Goal: Transaction & Acquisition: Purchase product/service

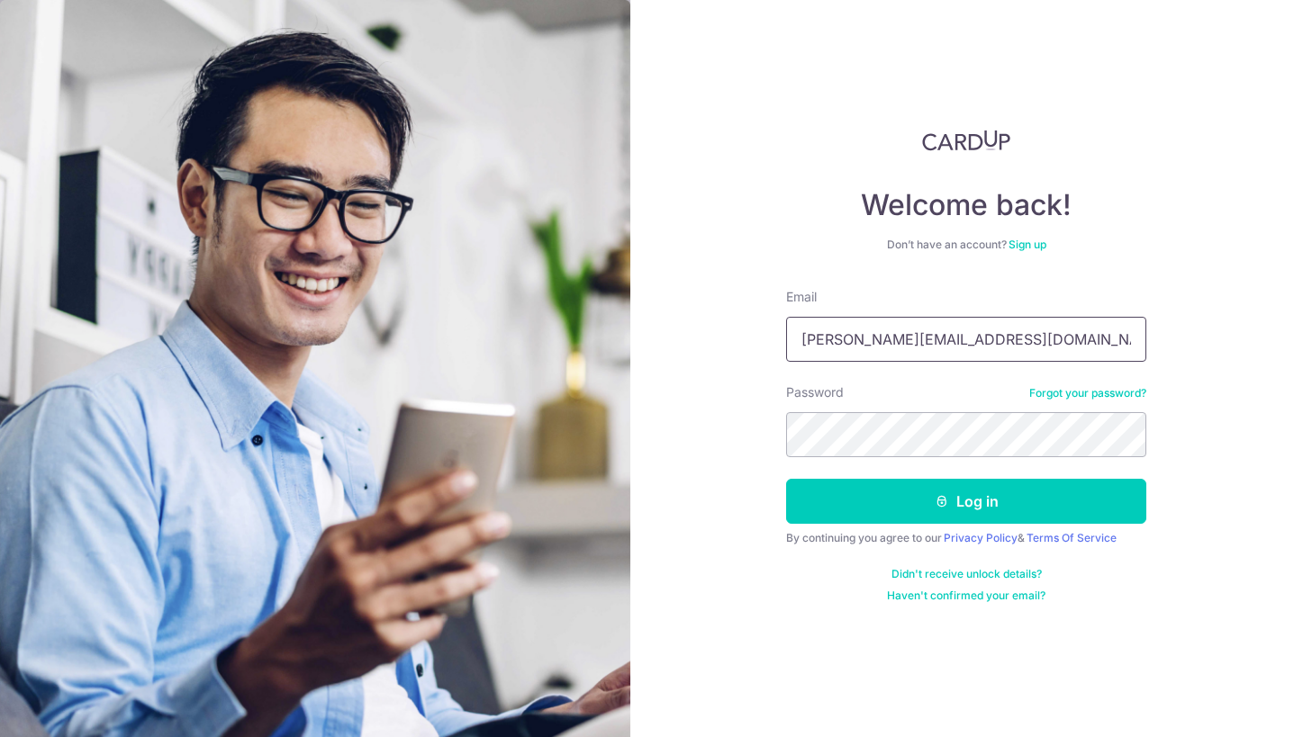
type input "aaron@ourvoiddeck.com"
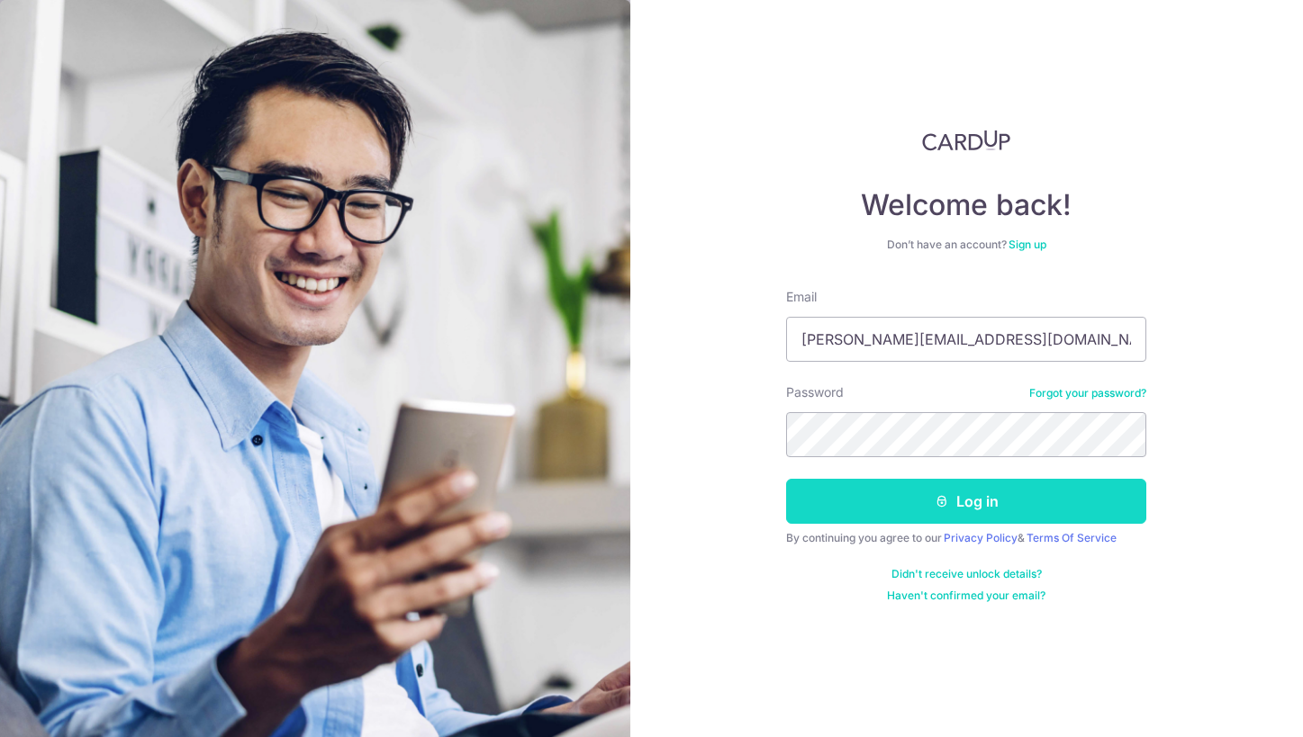
click at [959, 505] on button "Log in" at bounding box center [966, 501] width 360 height 45
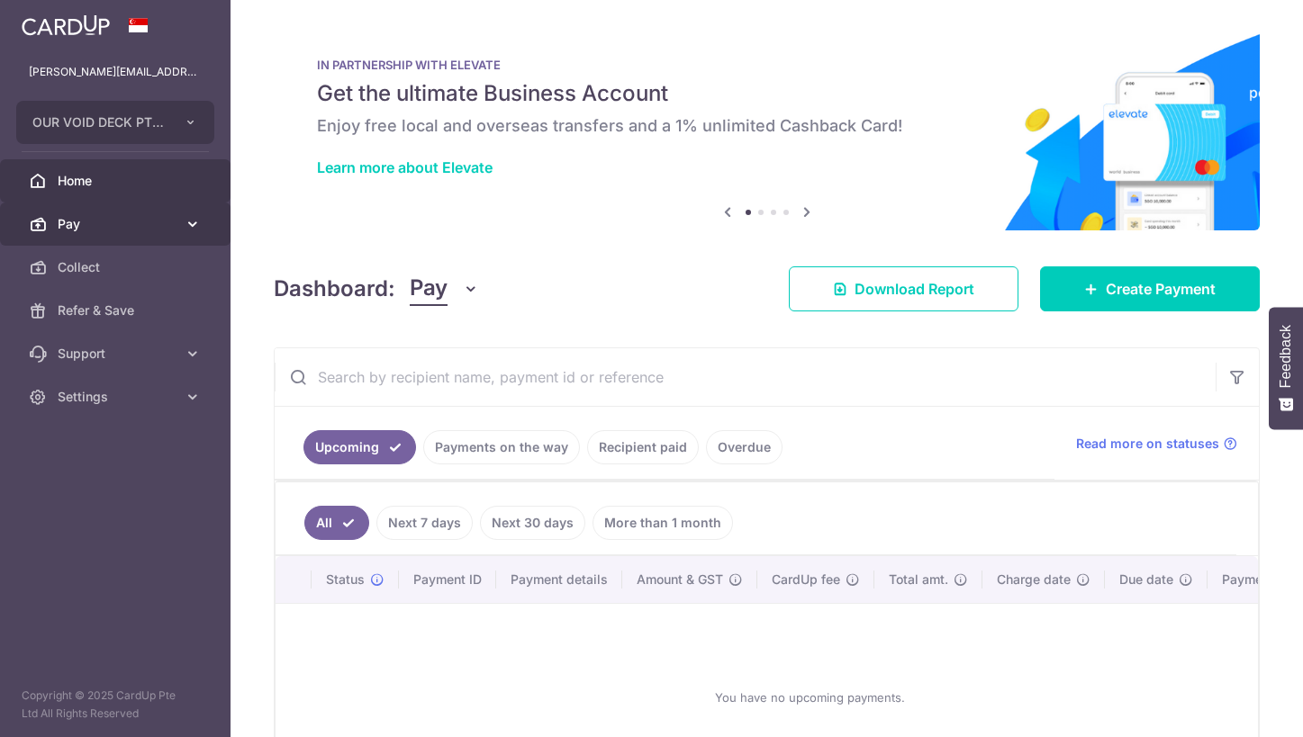
click at [104, 224] on span "Pay" at bounding box center [117, 224] width 119 height 18
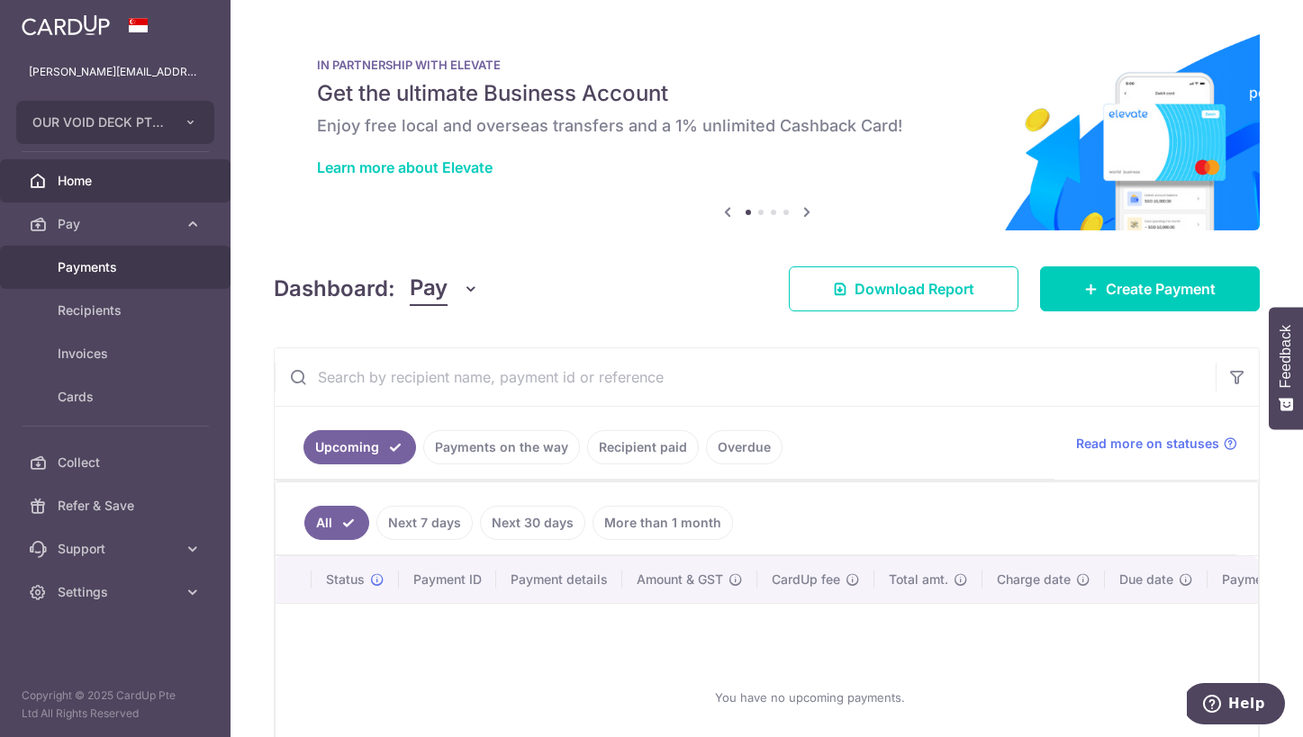
click at [115, 280] on link "Payments" at bounding box center [115, 267] width 230 height 43
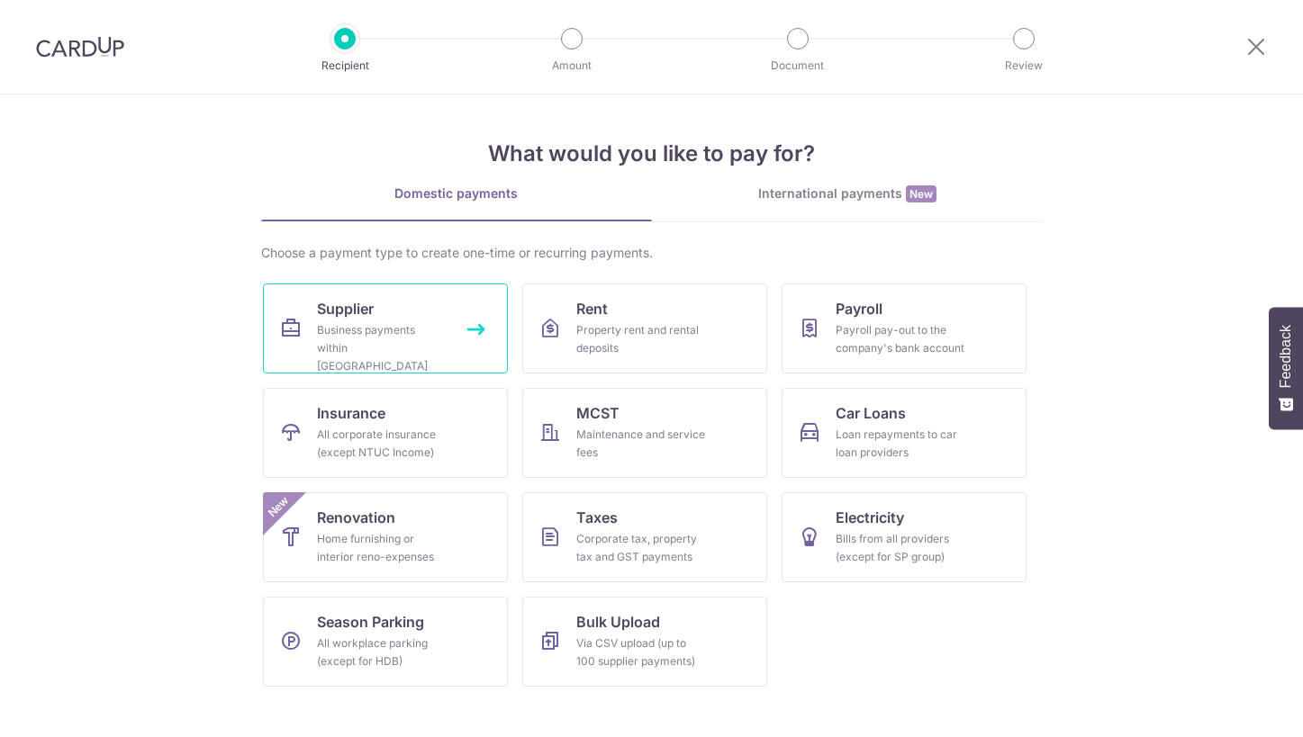
click at [381, 327] on div "Business payments within Singapore" at bounding box center [382, 348] width 130 height 54
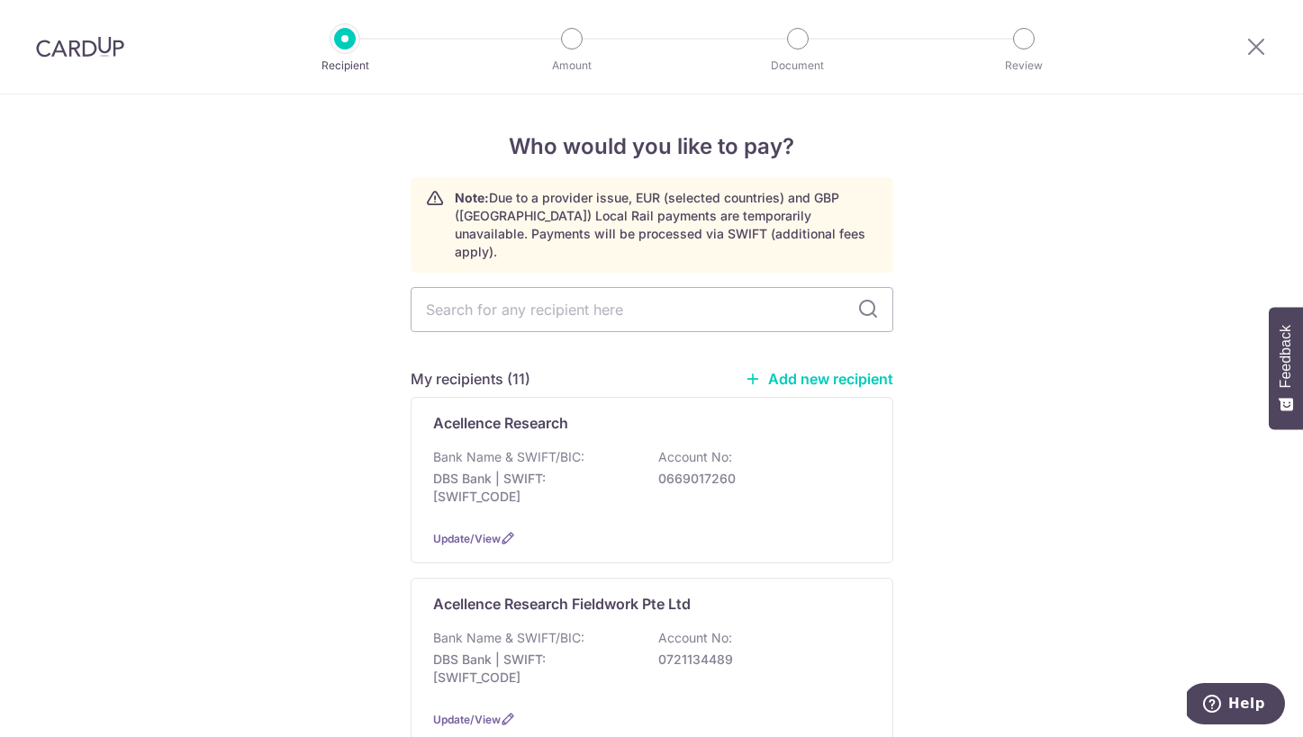
click at [833, 370] on link "Add new recipient" at bounding box center [819, 379] width 149 height 18
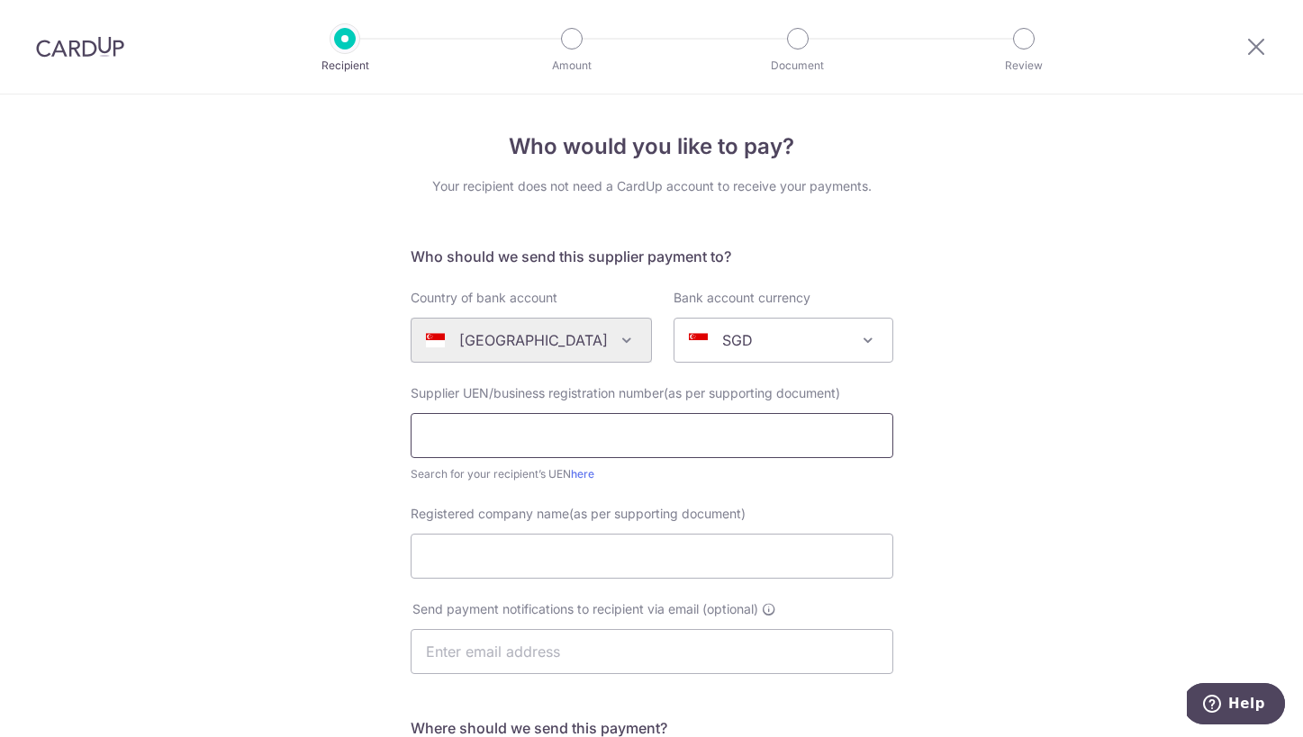
paste input "200500001G001"
type input "200500001G"
type input "Richmond Business Consultants Pte Ltd"
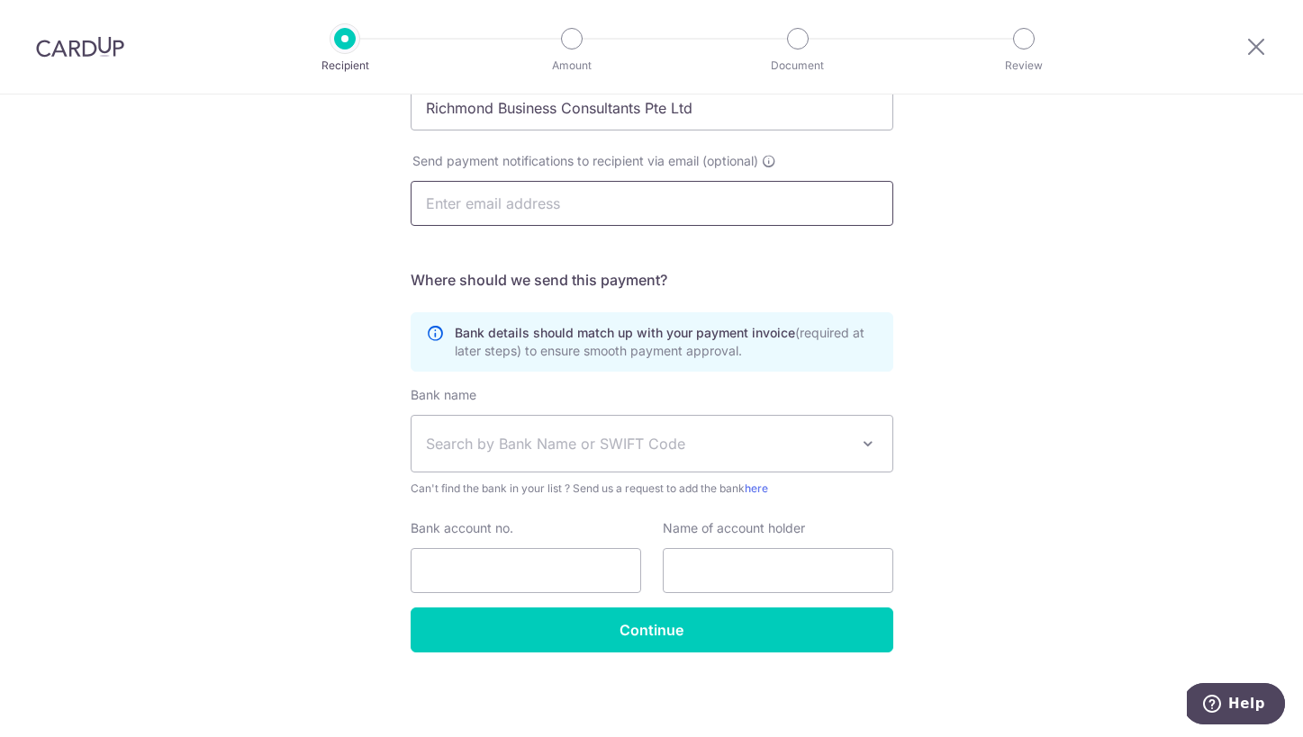
scroll to position [448, 0]
click at [574, 567] on input "Bank account no." at bounding box center [526, 570] width 230 height 45
paste input "0402-106-2938"
type input "04021062938"
drag, startPoint x: 720, startPoint y: 119, endPoint x: 356, endPoint y: 104, distance: 364.9
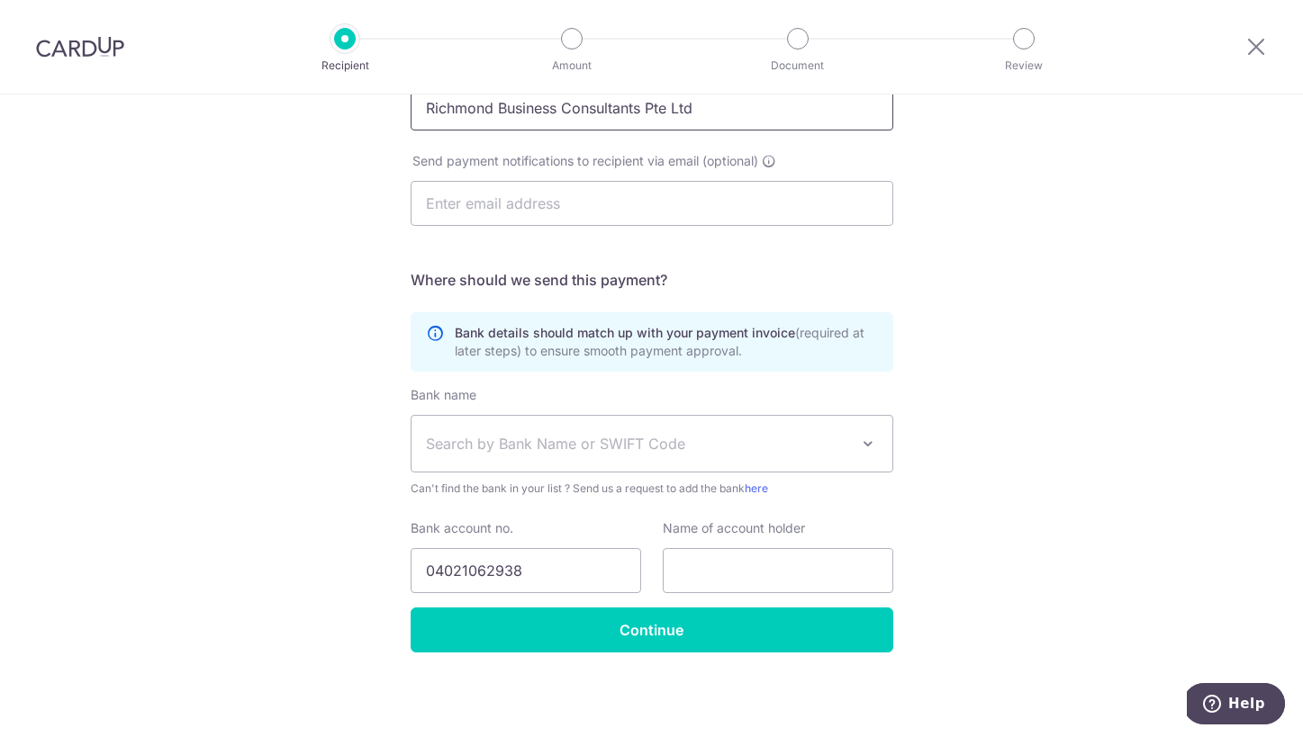
click at [356, 104] on div "Who would you like to pay? Your recipient does not need a CardUp account to rec…" at bounding box center [651, 191] width 1303 height 1091
paste input "Richmond Business Consultants Pte Ltd"
type input "Richmond Business Consultants Pte Ltd"
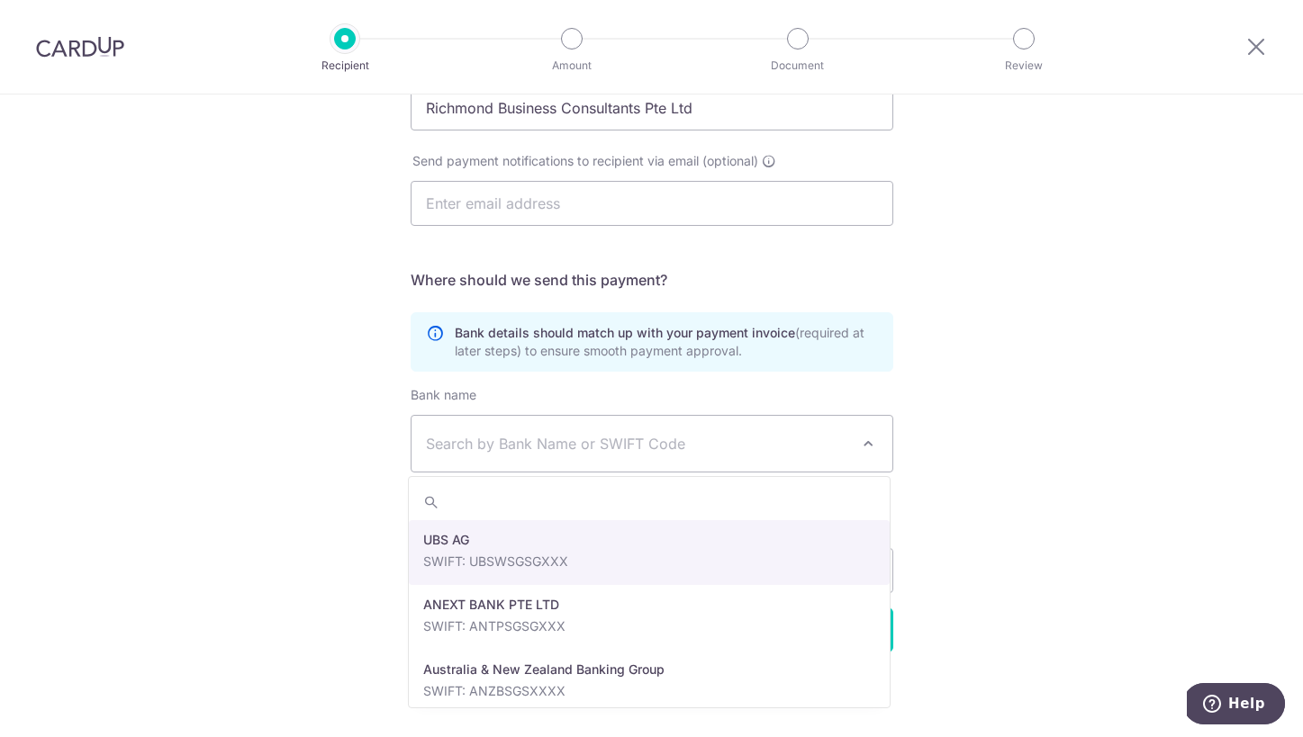
click at [712, 452] on span "Search by Bank Name or SWIFT Code" at bounding box center [637, 444] width 423 height 22
type input "mayb"
select select "10"
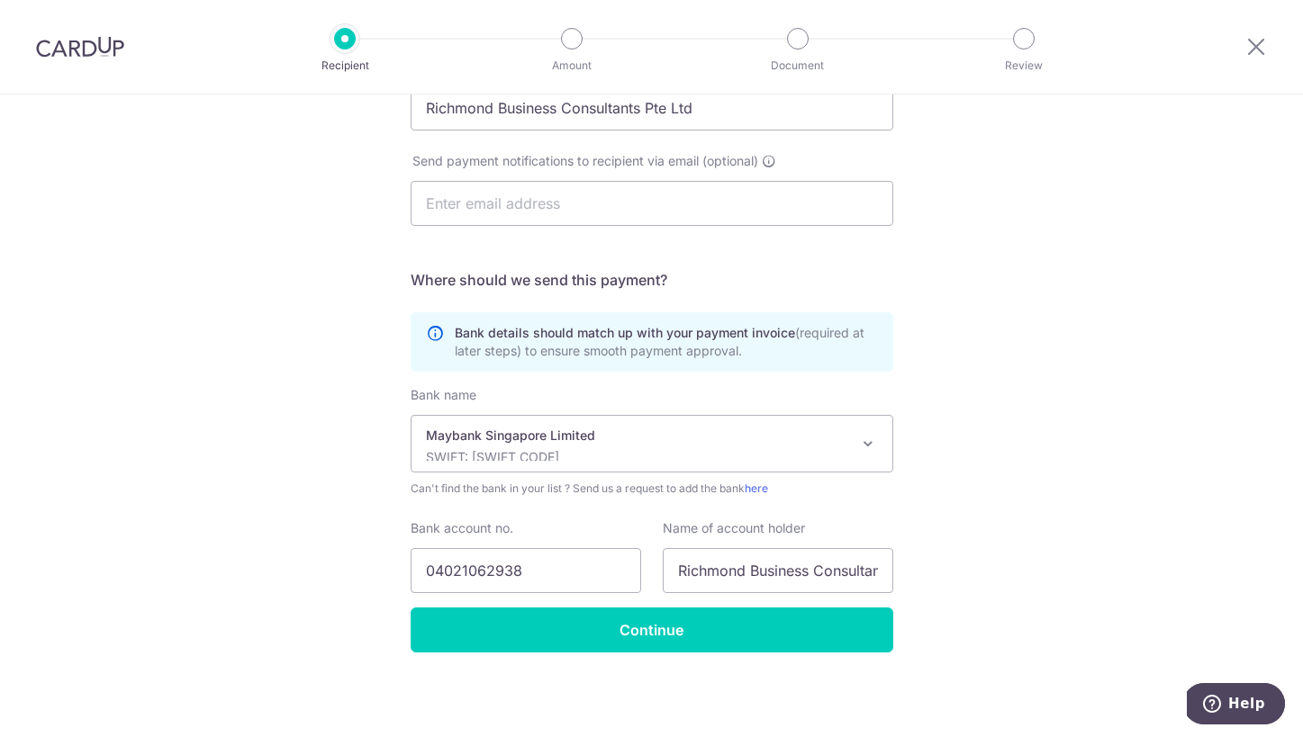
click at [959, 458] on div "Who would you like to pay? Your recipient does not need a CardUp account to rec…" at bounding box center [651, 191] width 1303 height 1091
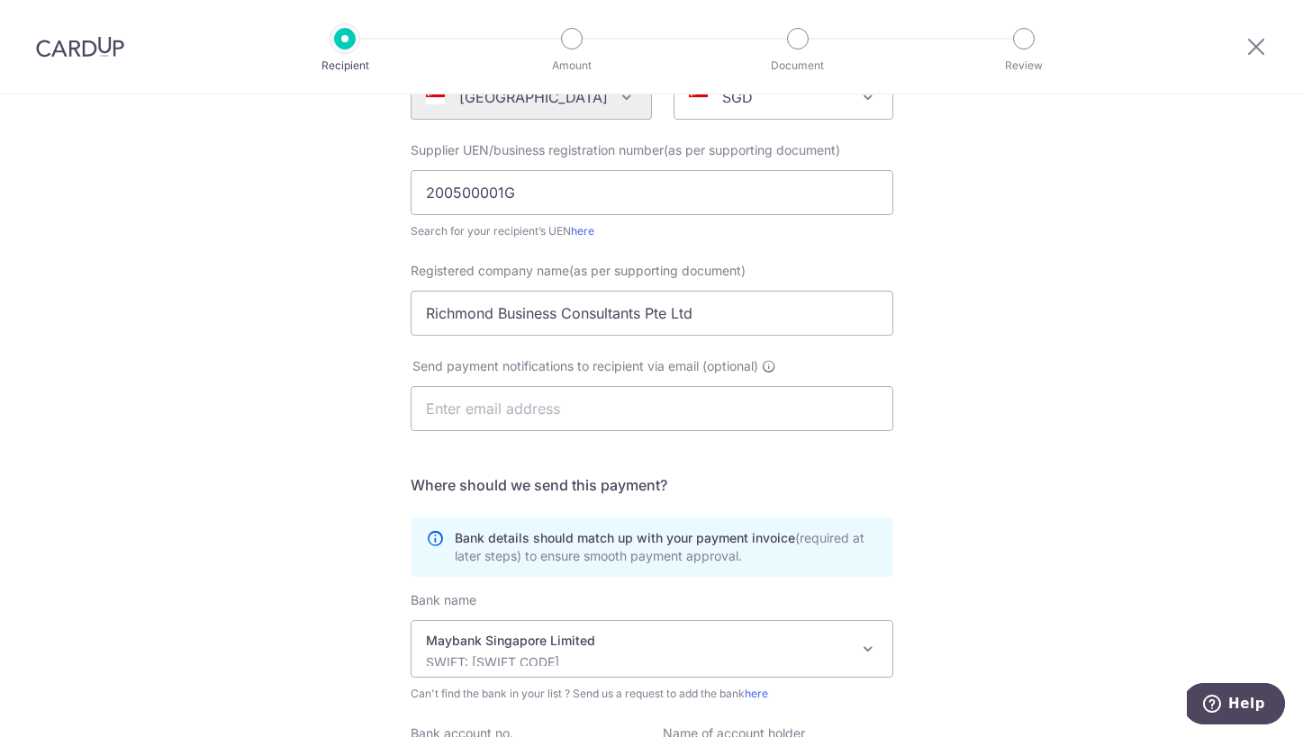
scroll to position [173, 0]
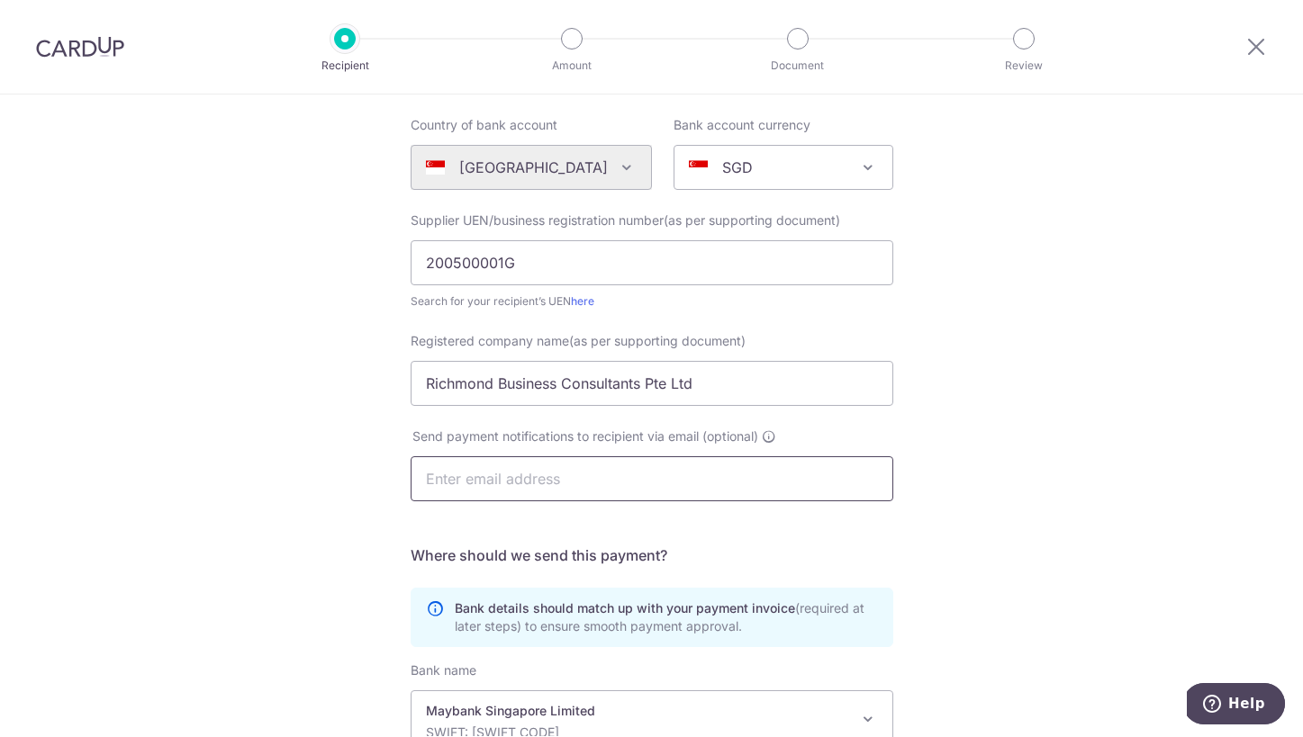
click at [769, 474] on input "text" at bounding box center [652, 478] width 483 height 45
paste input "acc@rbcs.com.sg"
type input "acc@rbcs.com.sg"
click at [957, 509] on div "Who would you like to pay? Your recipient does not need a CardUp account to rec…" at bounding box center [651, 467] width 1303 height 1091
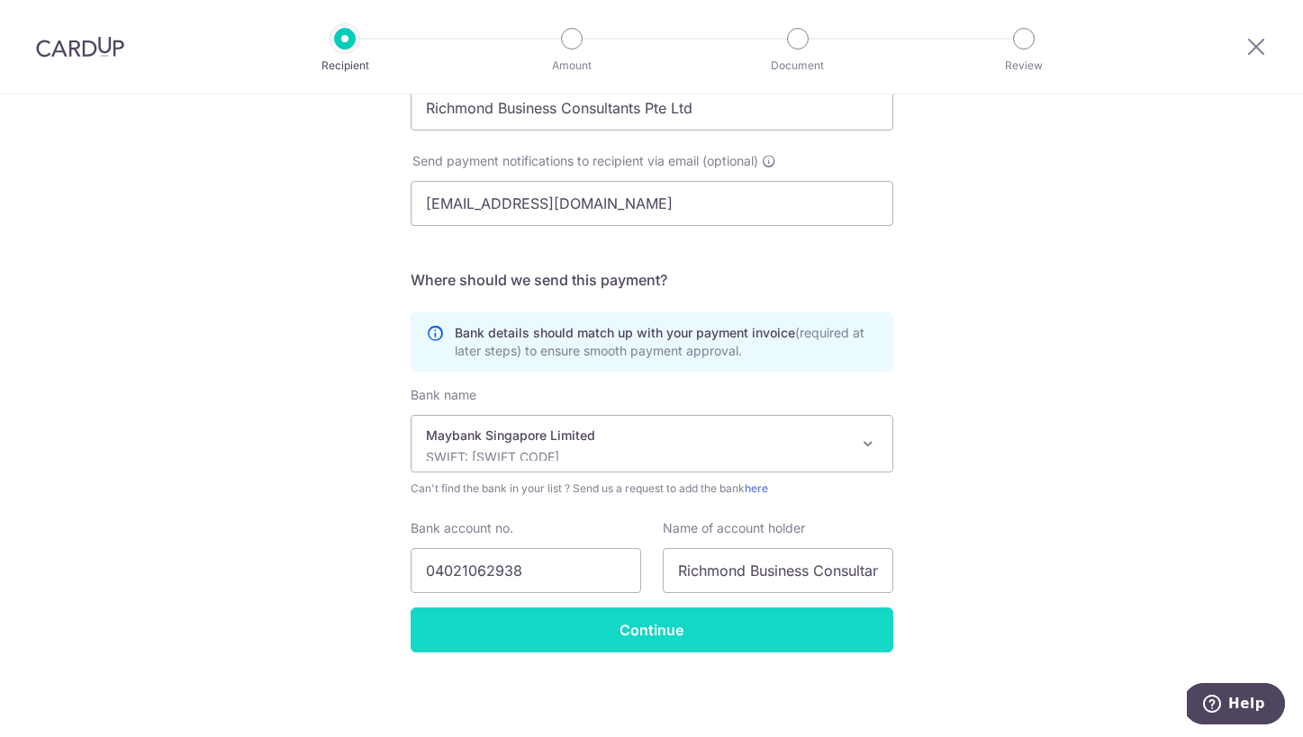
scroll to position [448, 0]
click at [744, 611] on input "Continue" at bounding box center [652, 630] width 483 height 45
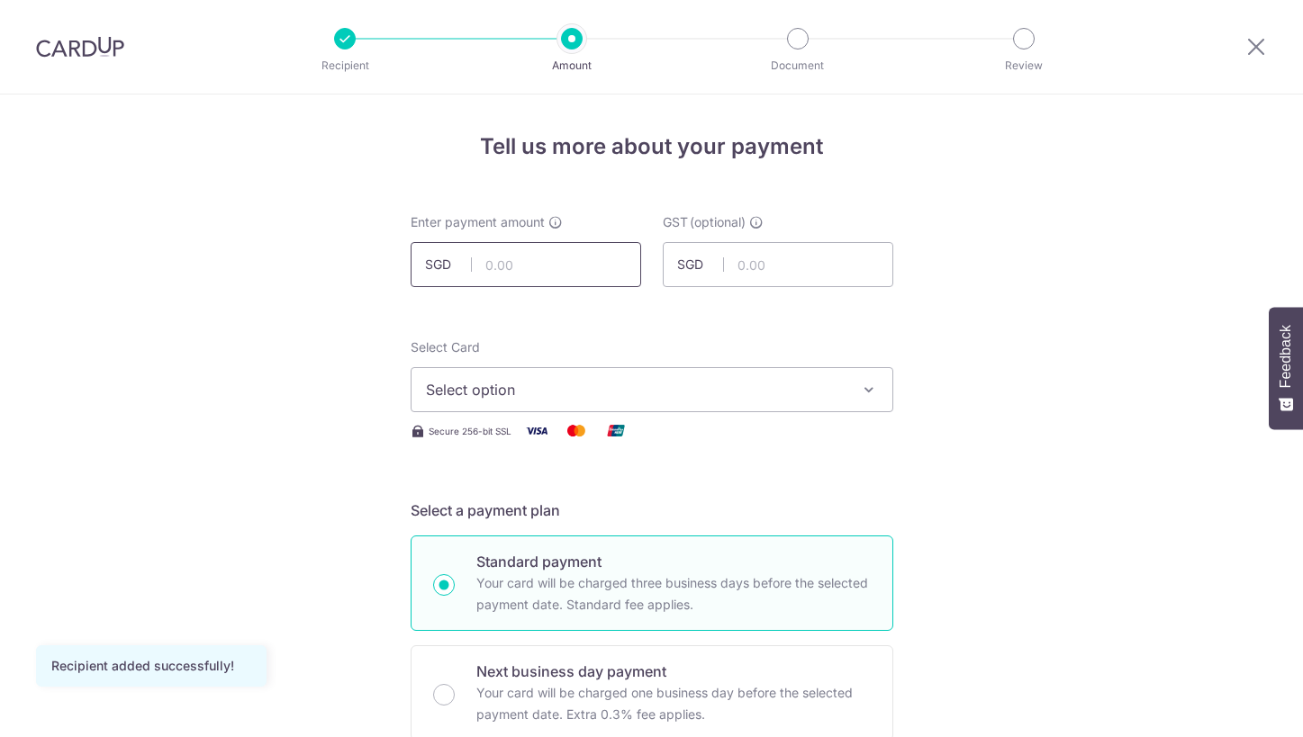
click at [524, 261] on input "text" at bounding box center [526, 264] width 230 height 45
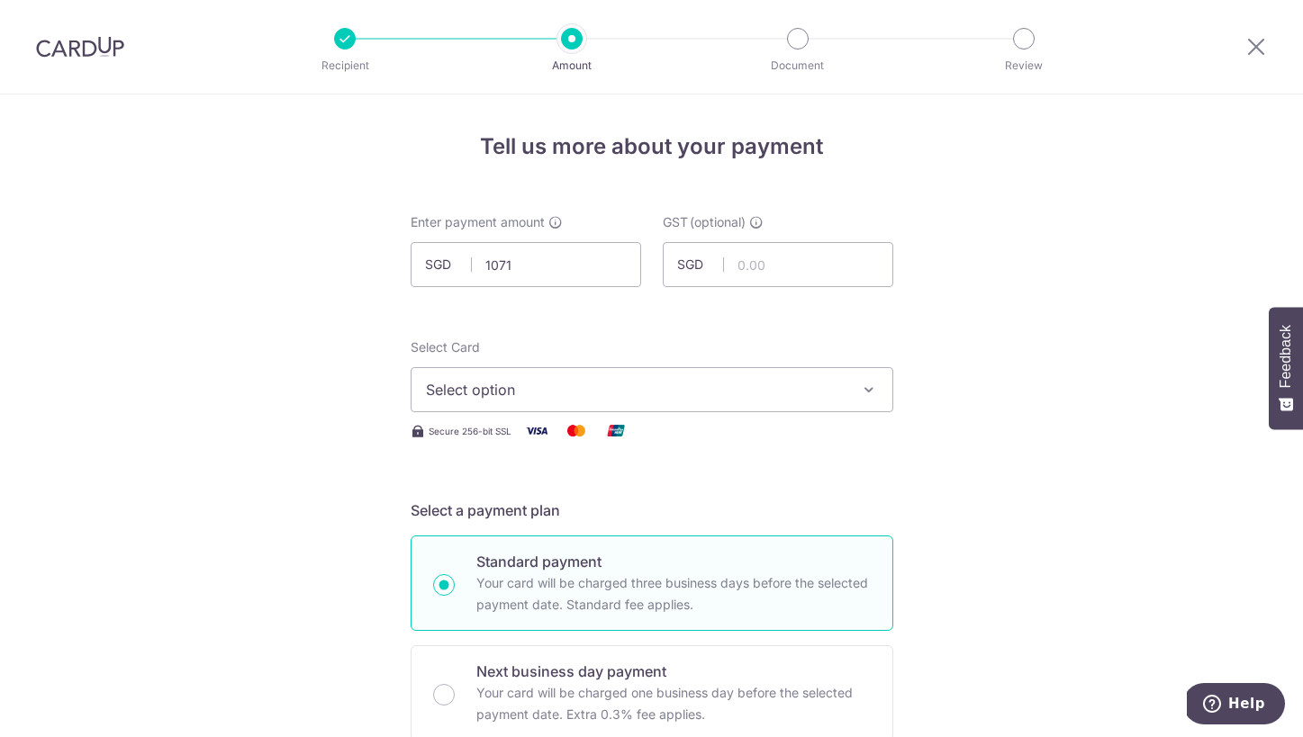
type input "1,071.00"
click at [693, 388] on span "Select option" at bounding box center [636, 390] width 420 height 22
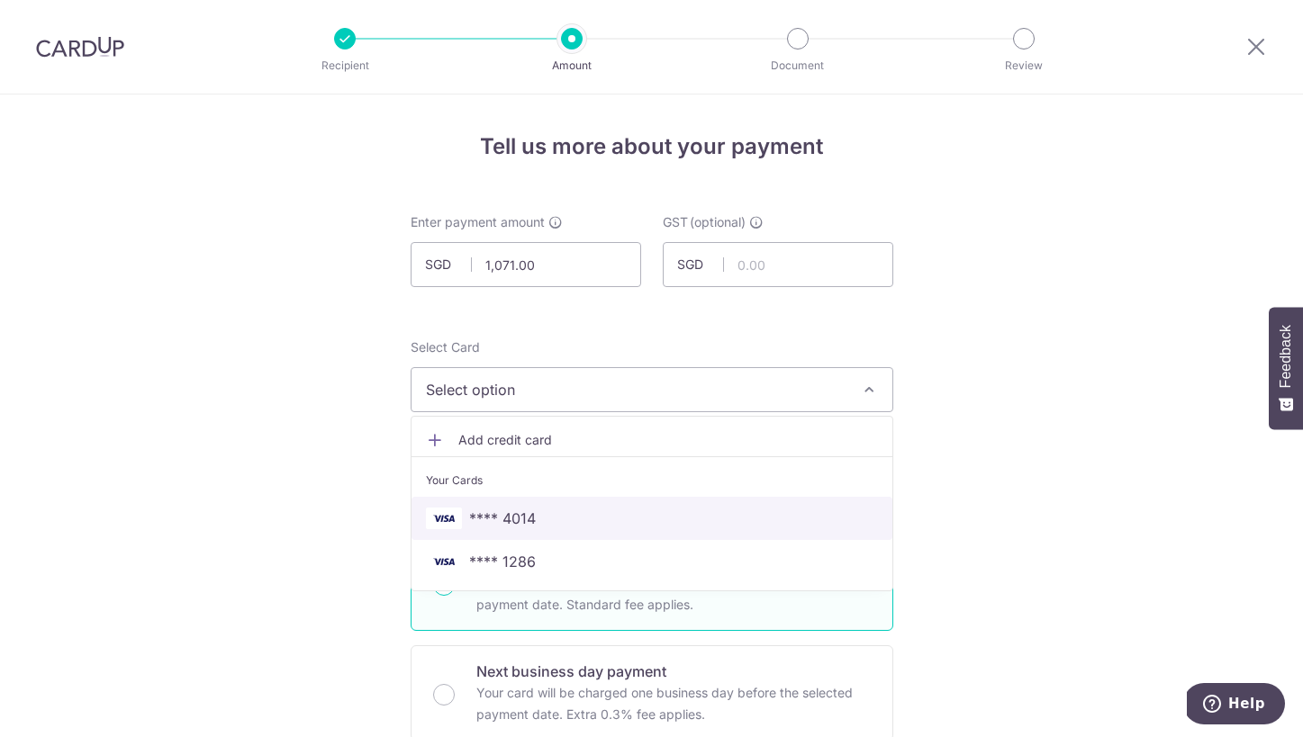
click at [643, 515] on span "**** 4014" at bounding box center [652, 519] width 452 height 22
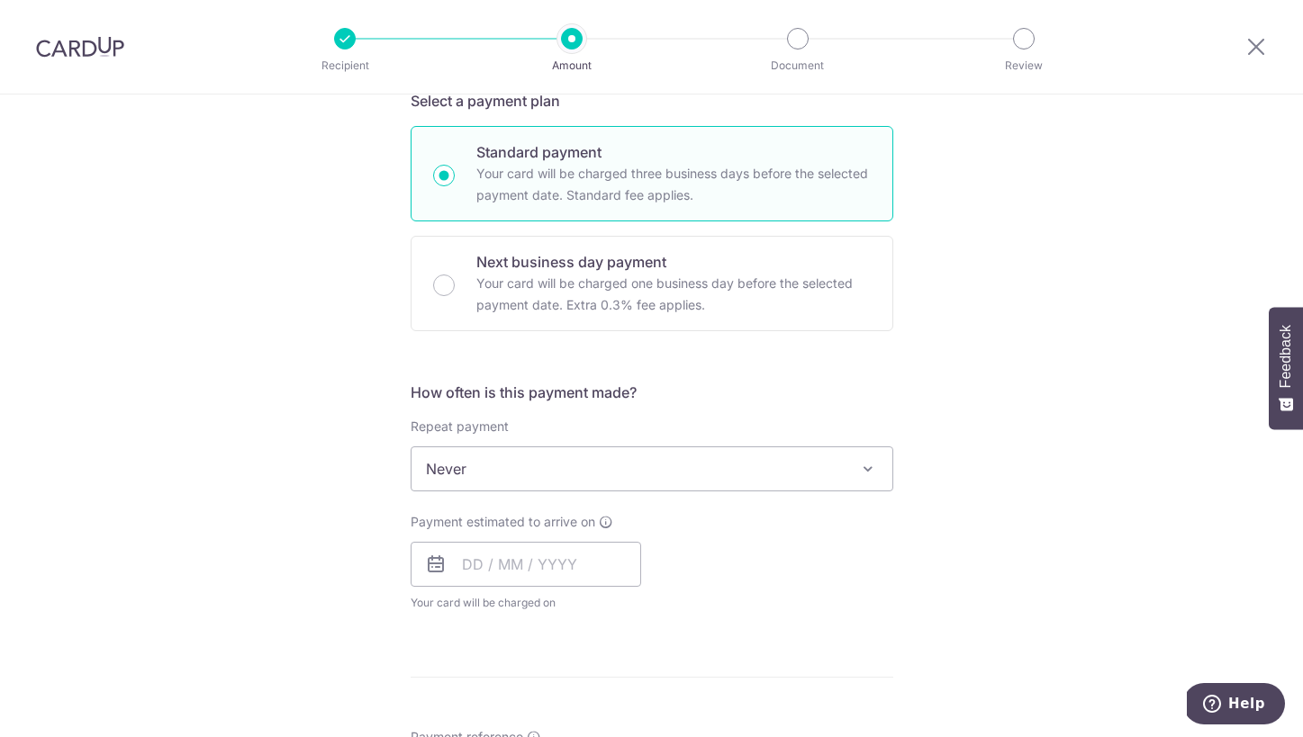
scroll to position [423, 0]
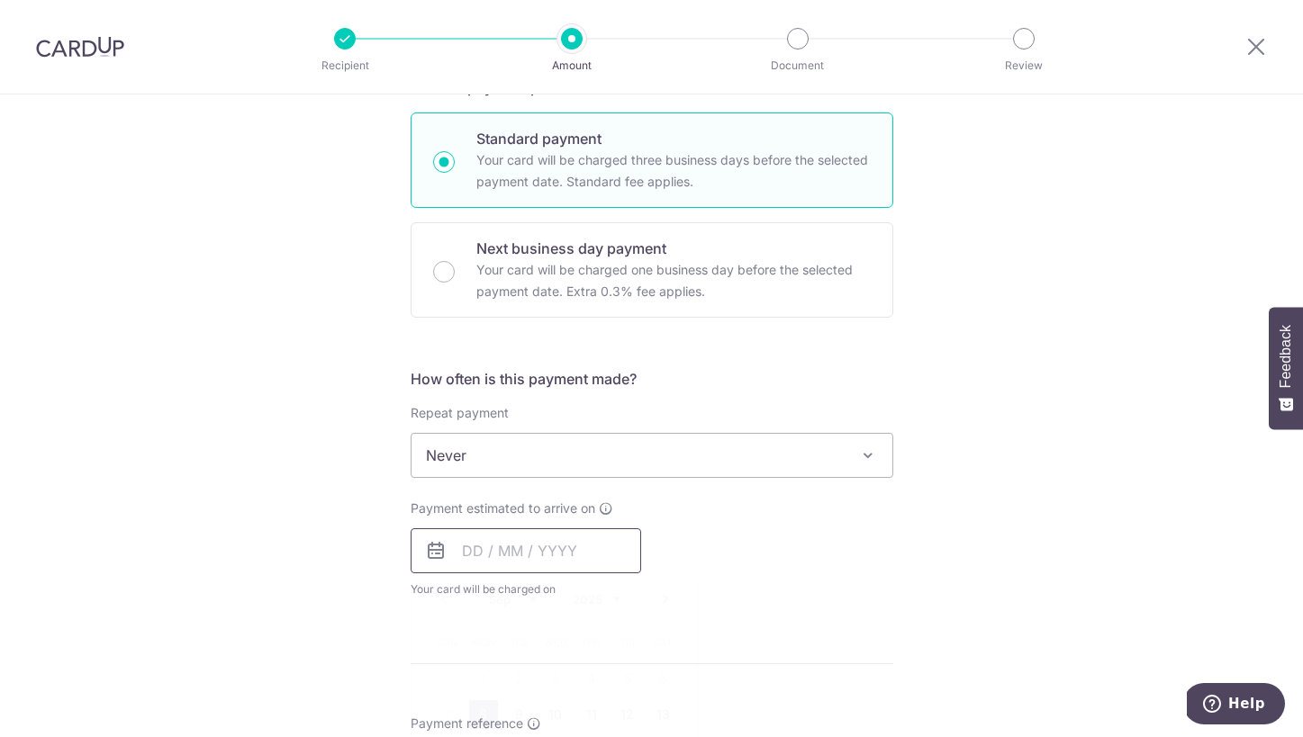
click at [549, 562] on input "text" at bounding box center [526, 550] width 230 height 45
click at [483, 711] on link "8" at bounding box center [483, 714] width 29 height 29
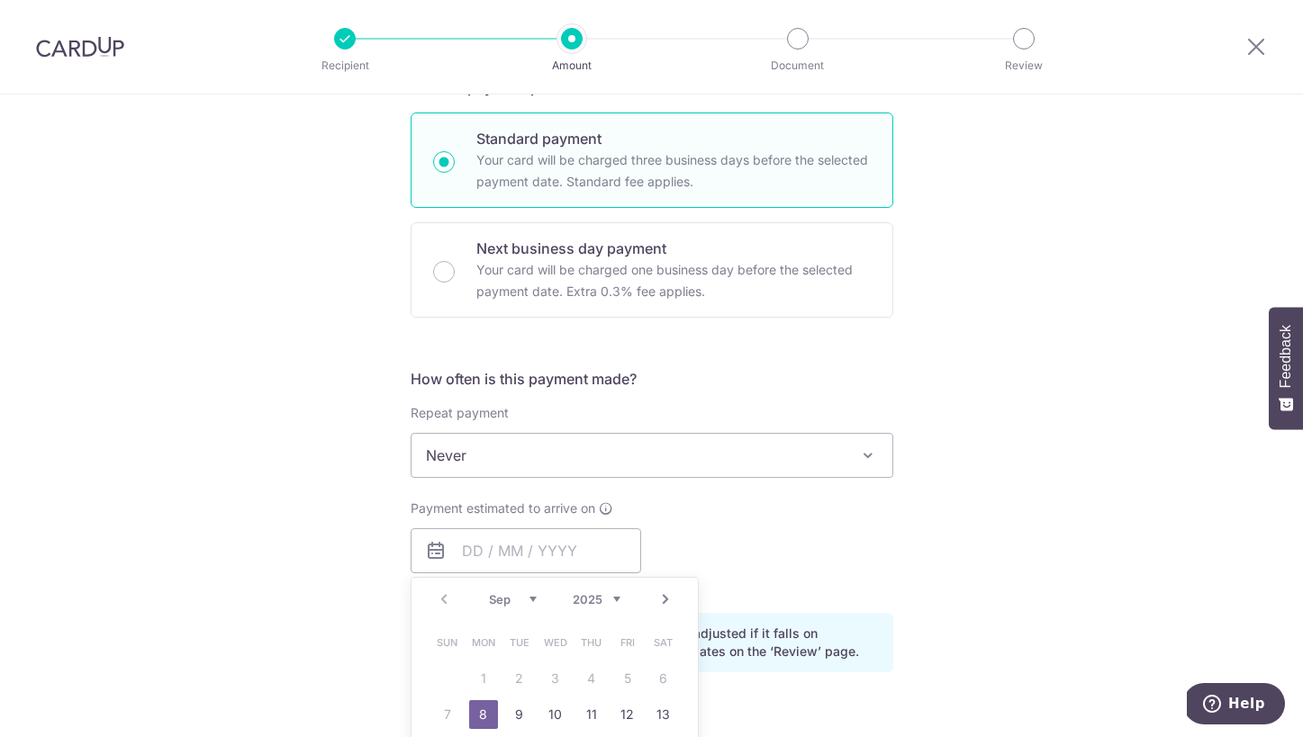
type input "08/09/2025"
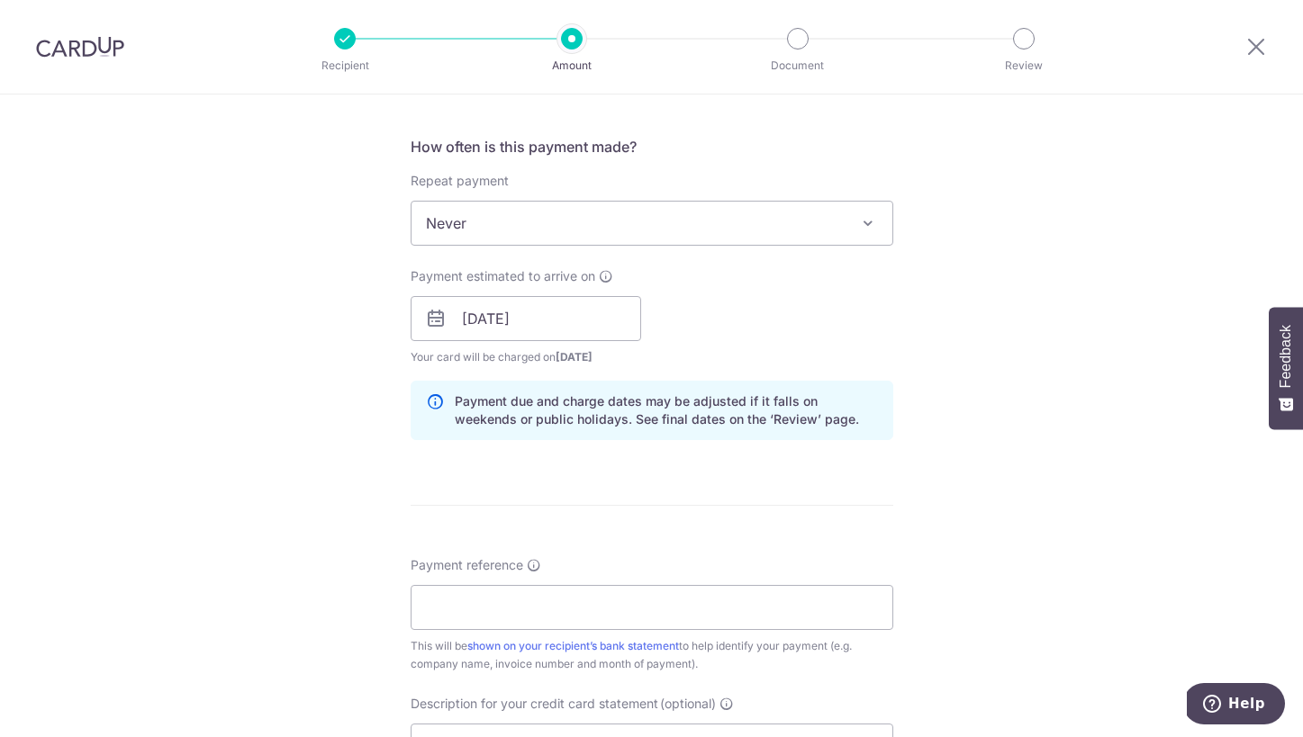
scroll to position [657, 0]
click at [669, 602] on input "Payment reference" at bounding box center [652, 605] width 483 height 45
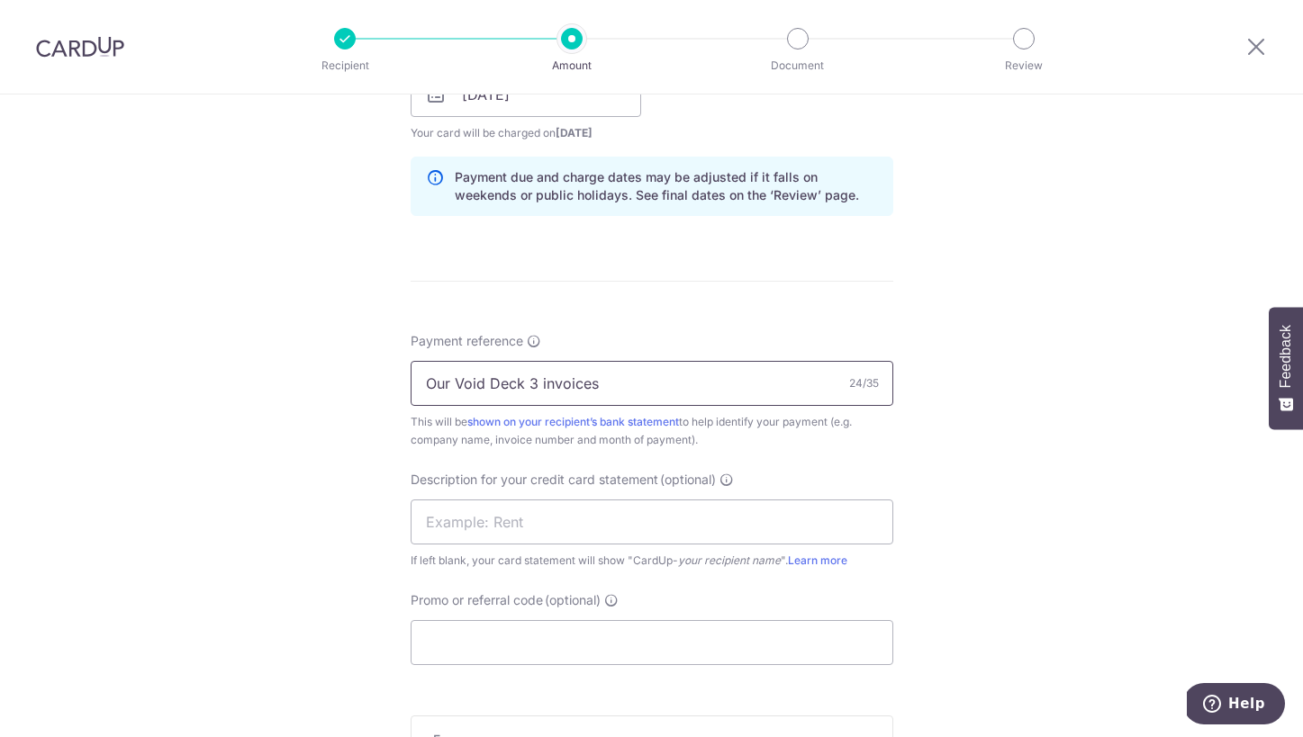
scroll to position [934, 0]
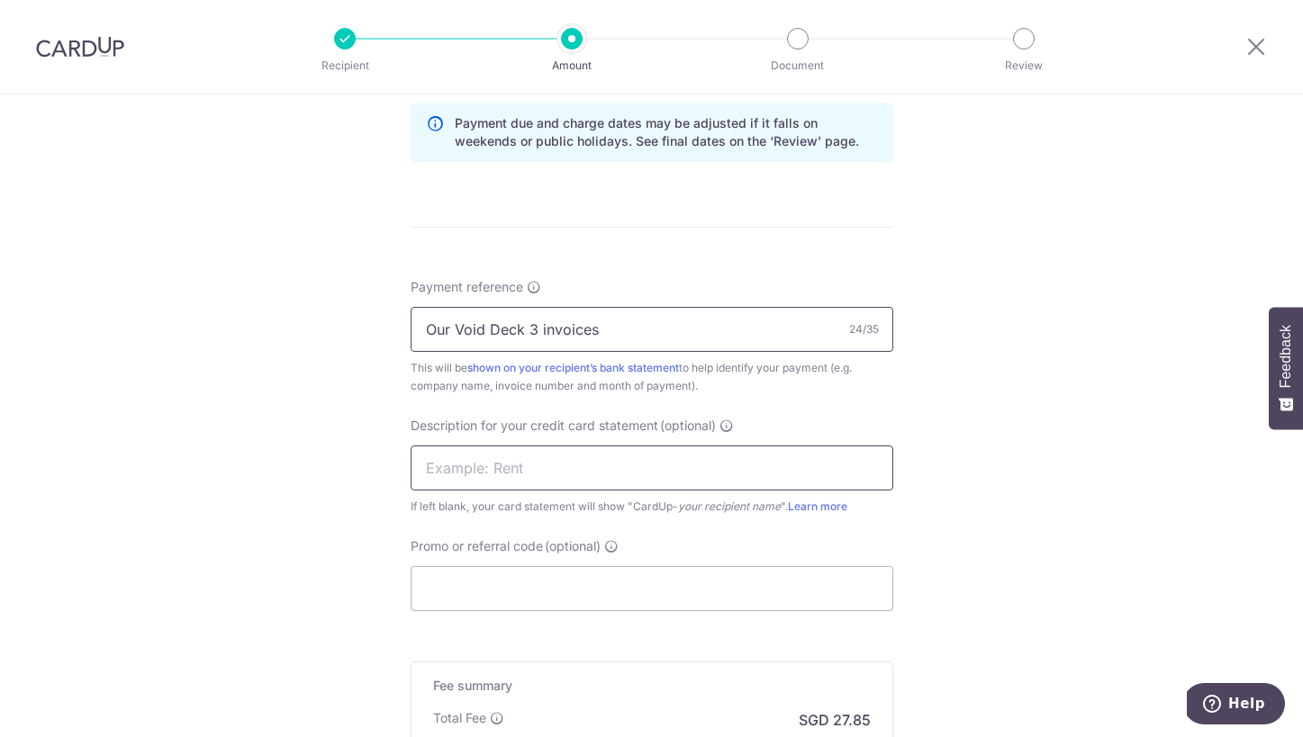
type input "Our Void Deck 3 invoices"
click at [648, 466] on input "text" at bounding box center [652, 468] width 483 height 45
type input "Richmond"
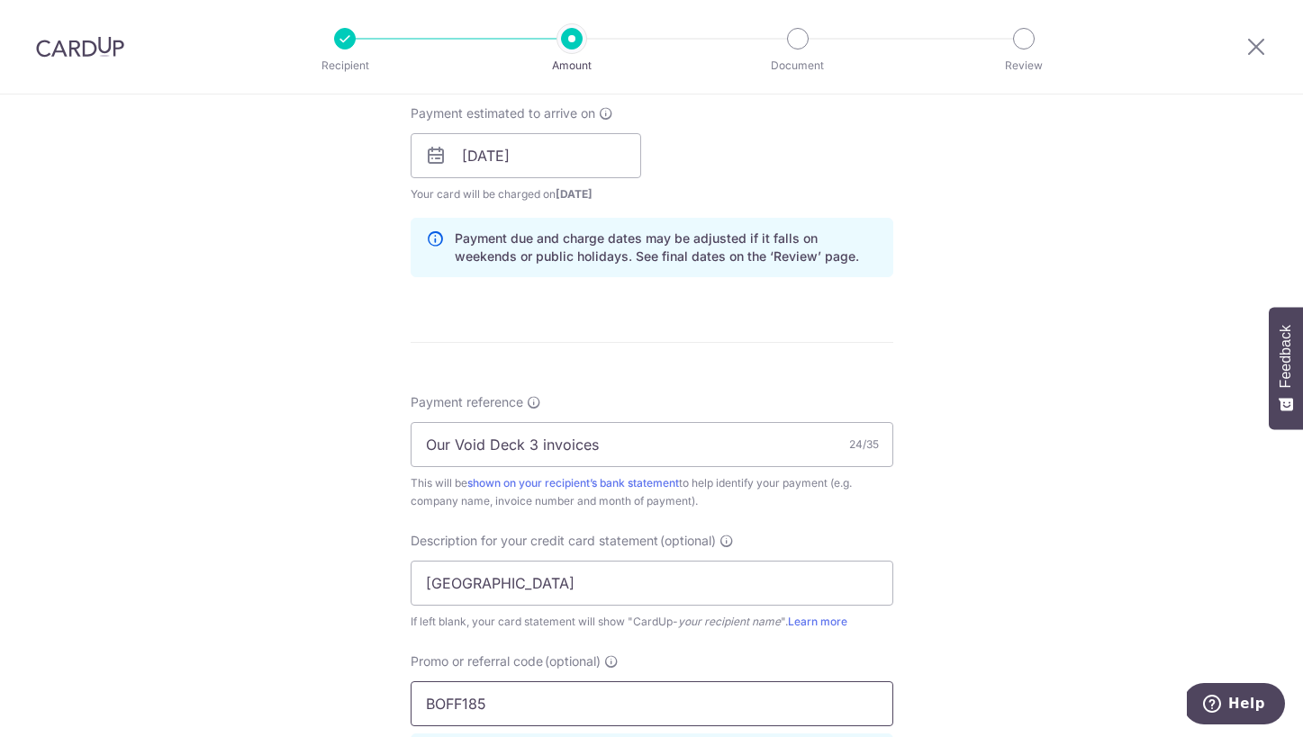
scroll to position [823, 0]
type input "BOFF185"
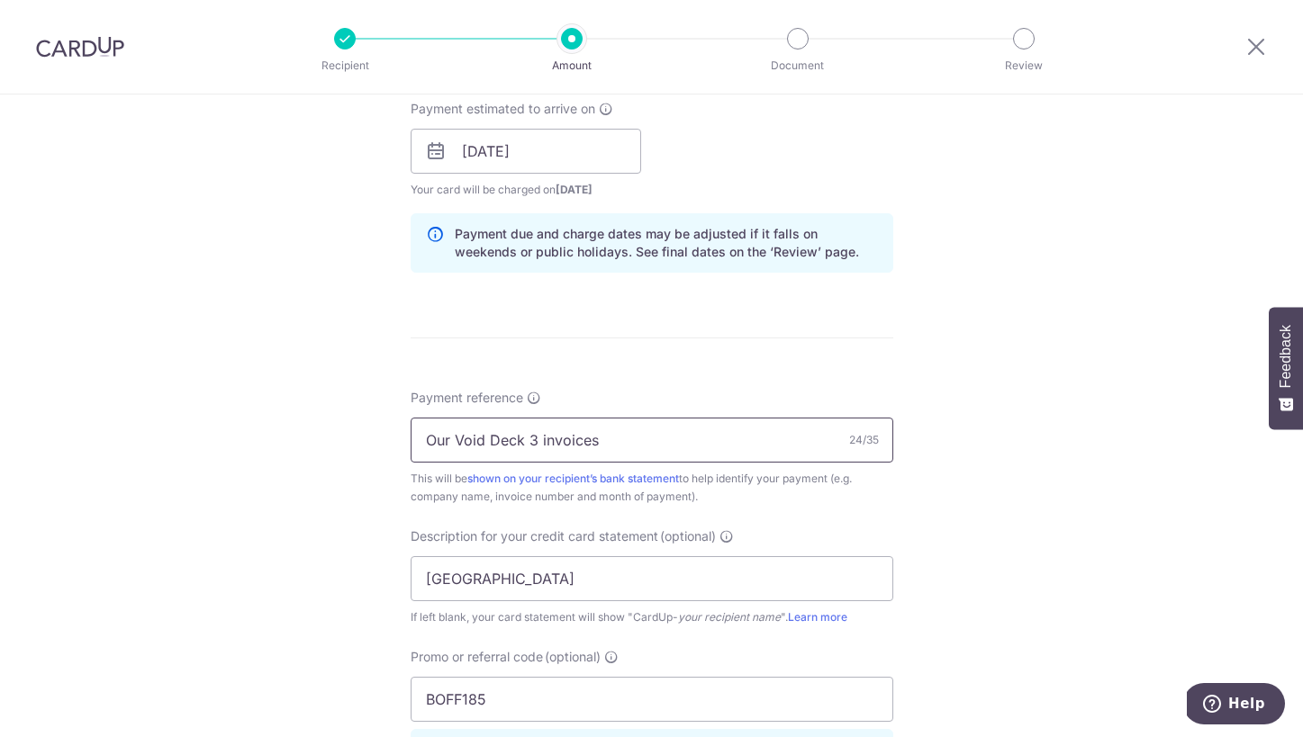
click at [611, 443] on input "Our Void Deck 3 invoices" at bounding box center [652, 440] width 483 height 45
click at [564, 442] on input "Our Void Deck 3 invoices BC23814" at bounding box center [652, 440] width 483 height 45
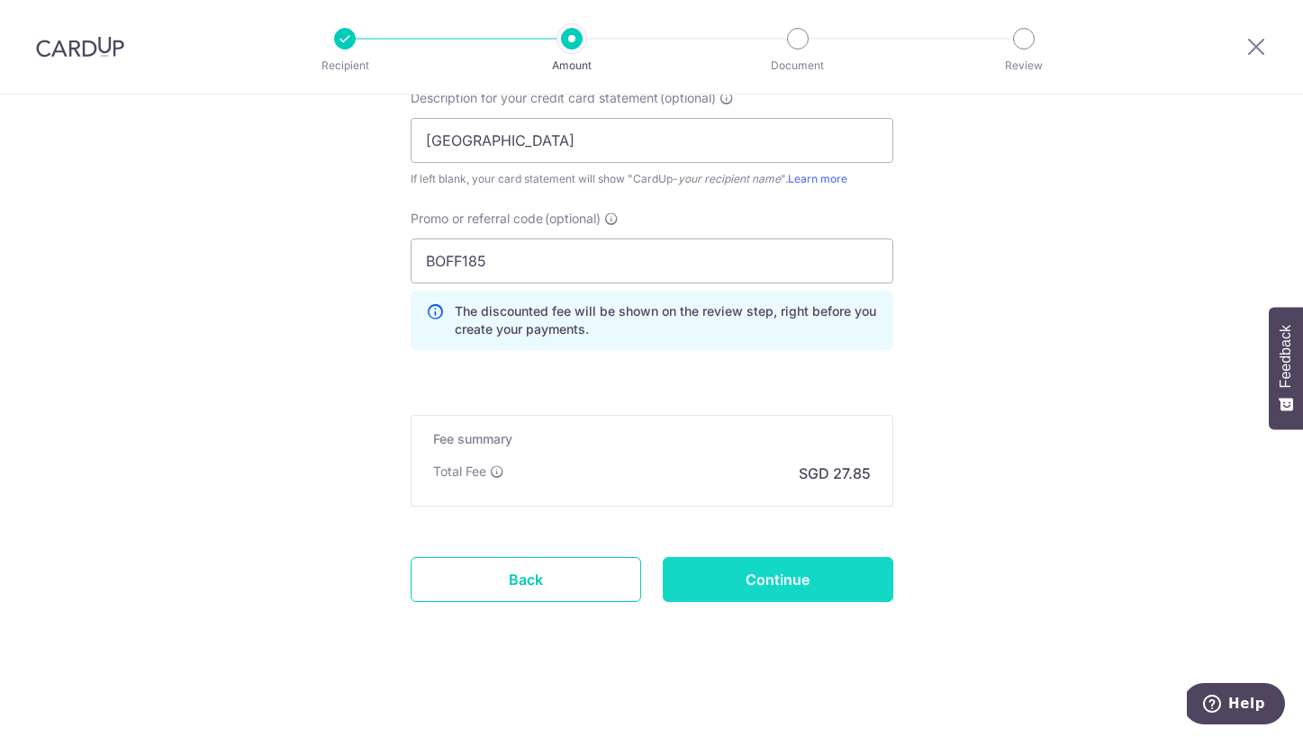
scroll to position [1261, 0]
type input "Our Void Deck BC23814 DT41868 O089"
click at [759, 577] on input "Continue" at bounding box center [778, 579] width 230 height 45
type input "Create Schedule"
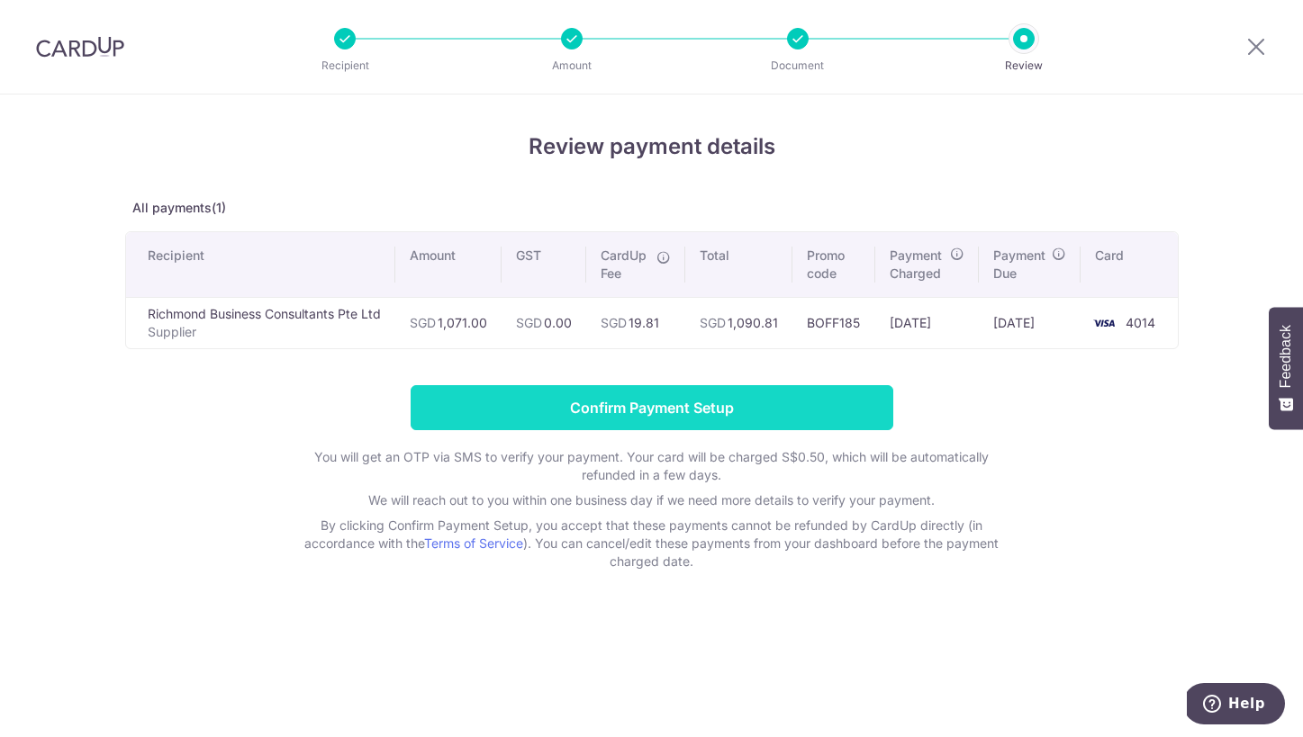
click at [587, 402] on input "Confirm Payment Setup" at bounding box center [652, 407] width 483 height 45
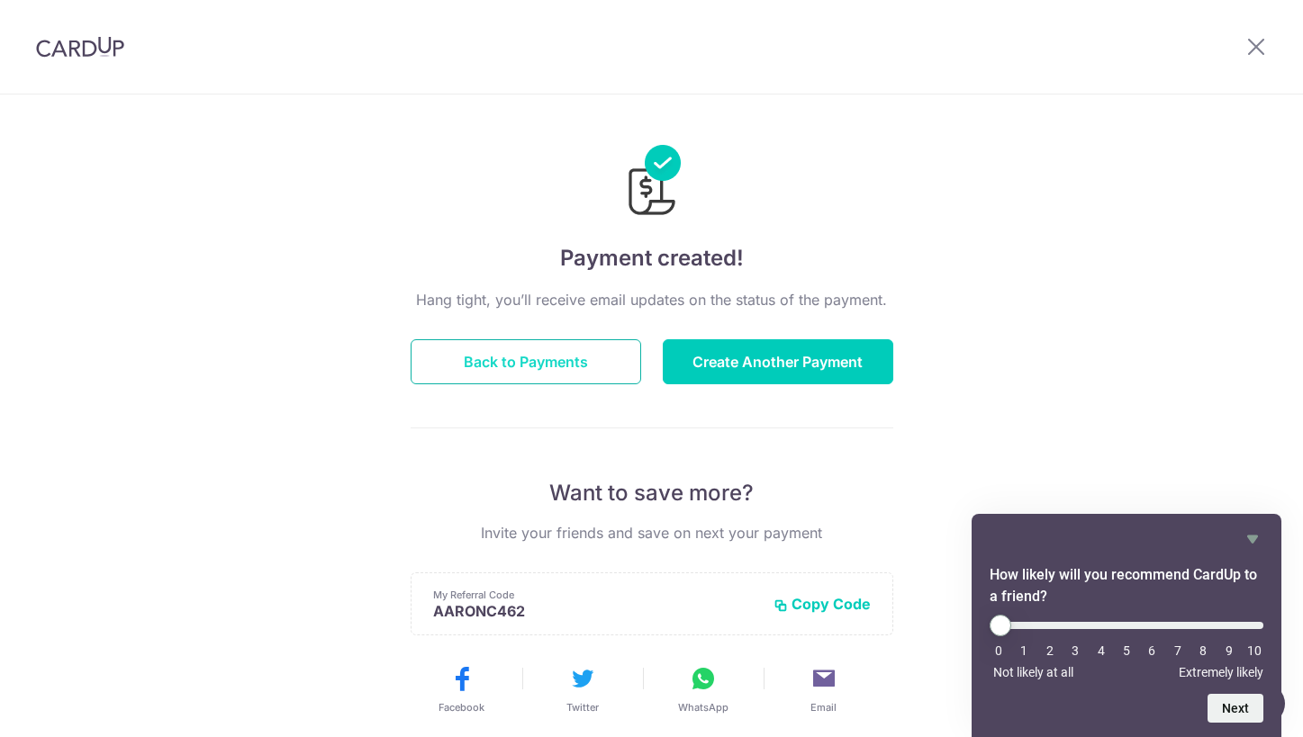
click at [551, 356] on button "Back to Payments" at bounding box center [526, 361] width 230 height 45
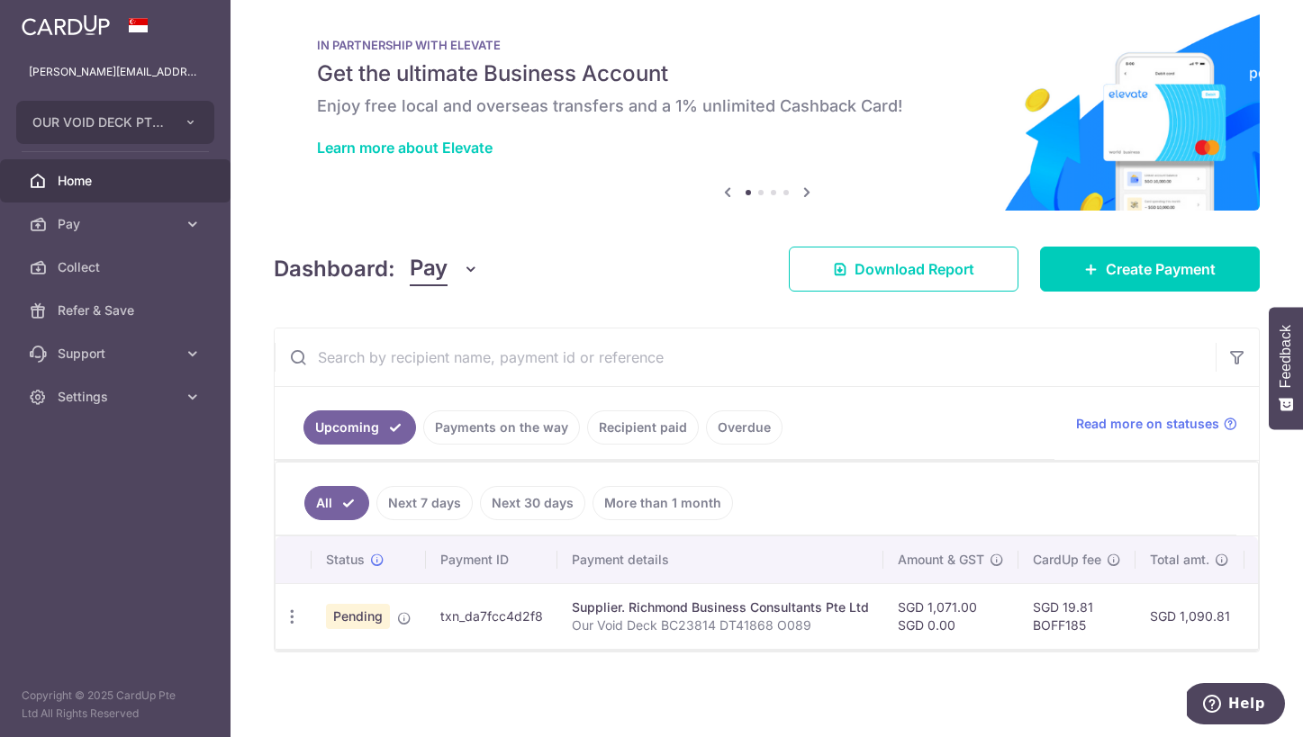
scroll to position [25, 0]
click at [126, 225] on span "Pay" at bounding box center [117, 224] width 119 height 18
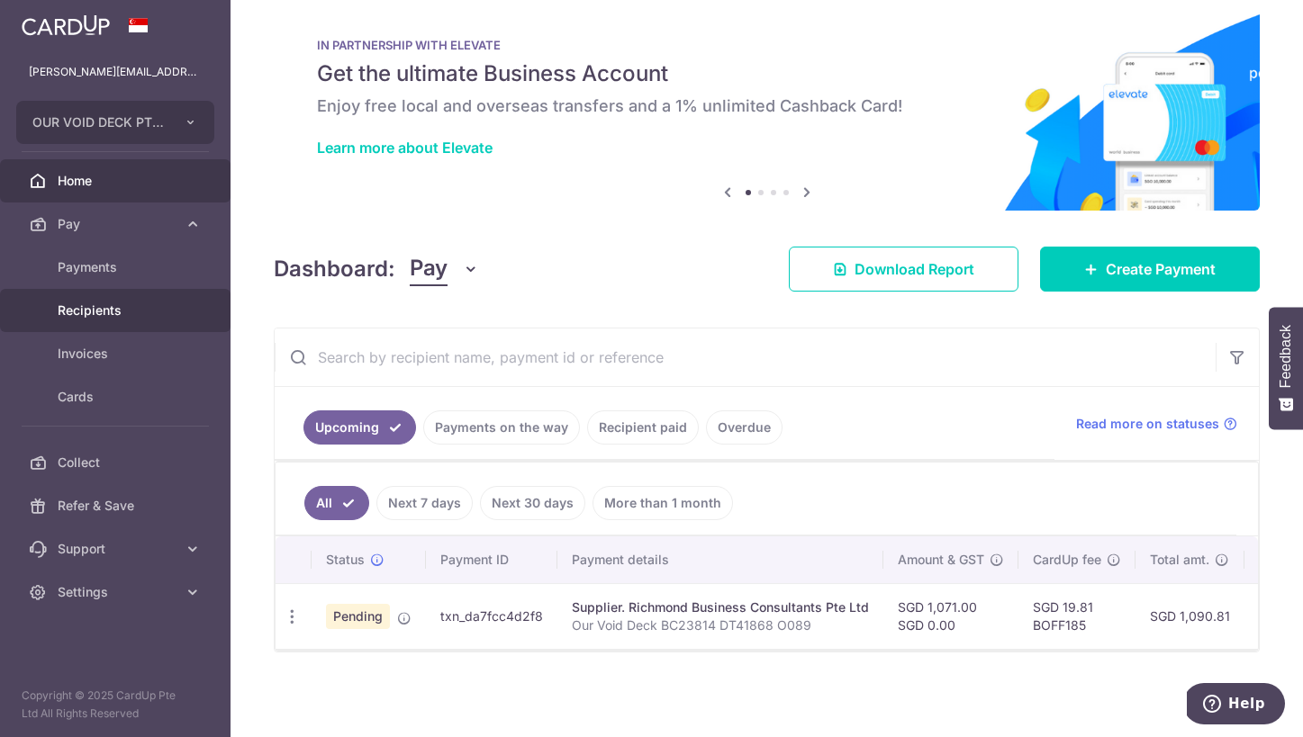
click at [124, 316] on span "Recipients" at bounding box center [117, 311] width 119 height 18
